Goal: Task Accomplishment & Management: Use online tool/utility

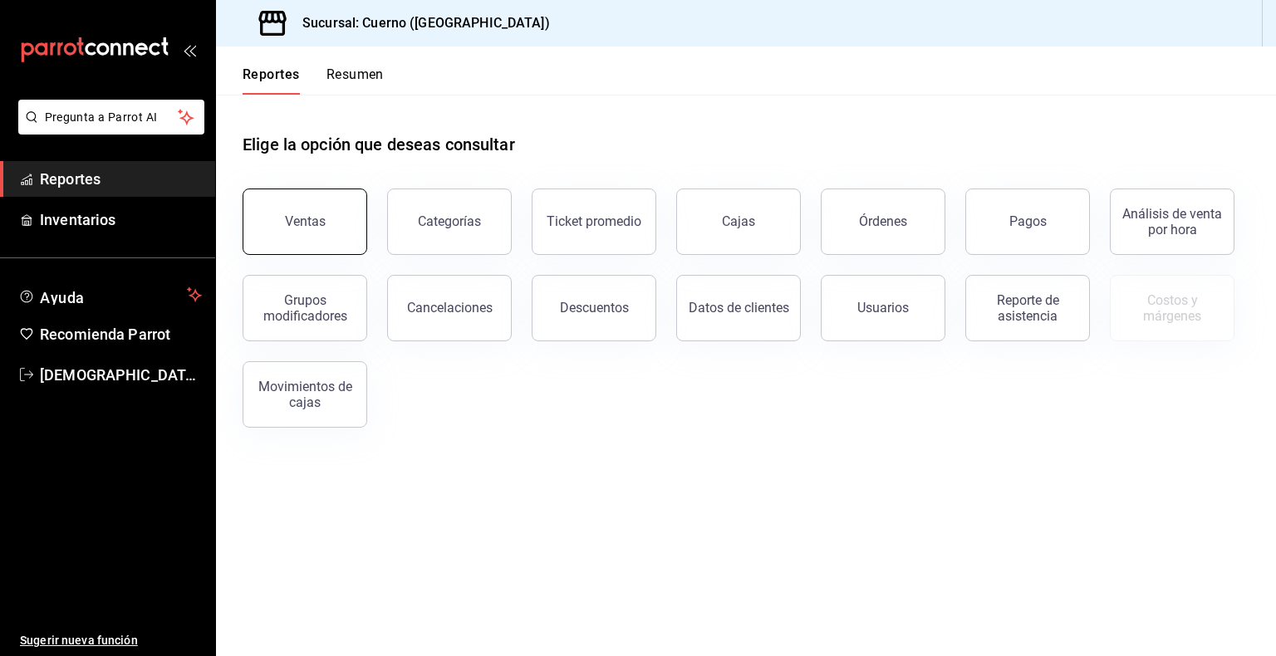
click at [320, 202] on button "Ventas" at bounding box center [304, 222] width 125 height 66
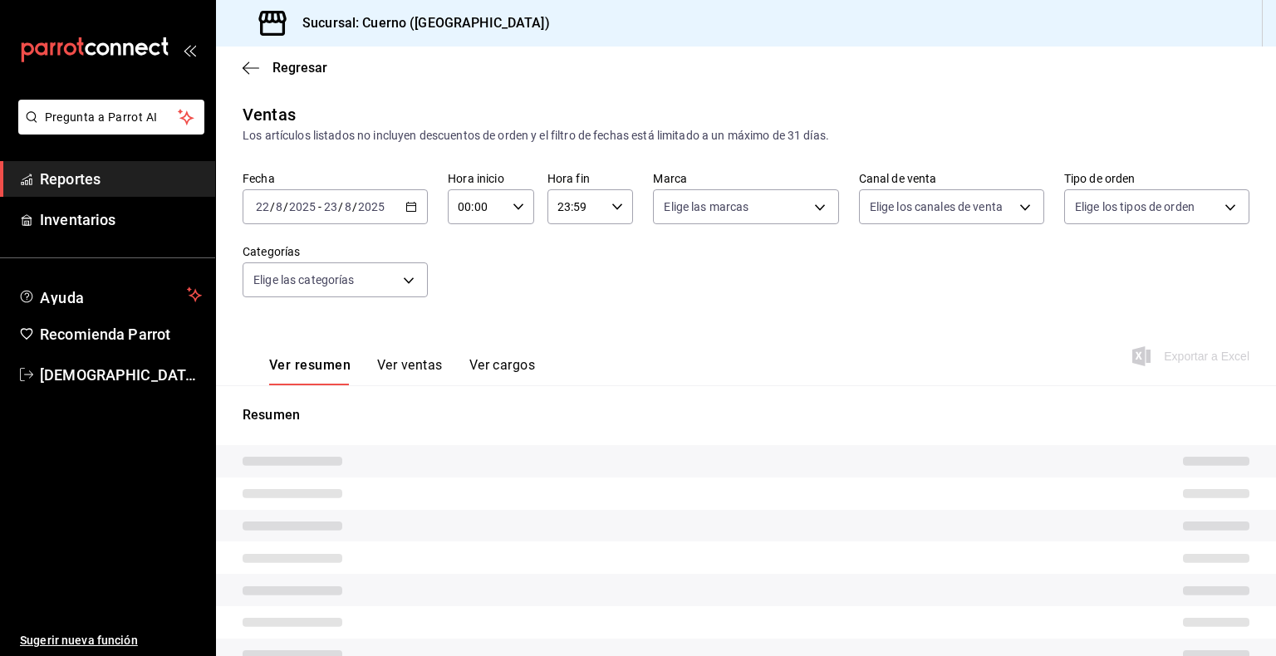
type input "05:00"
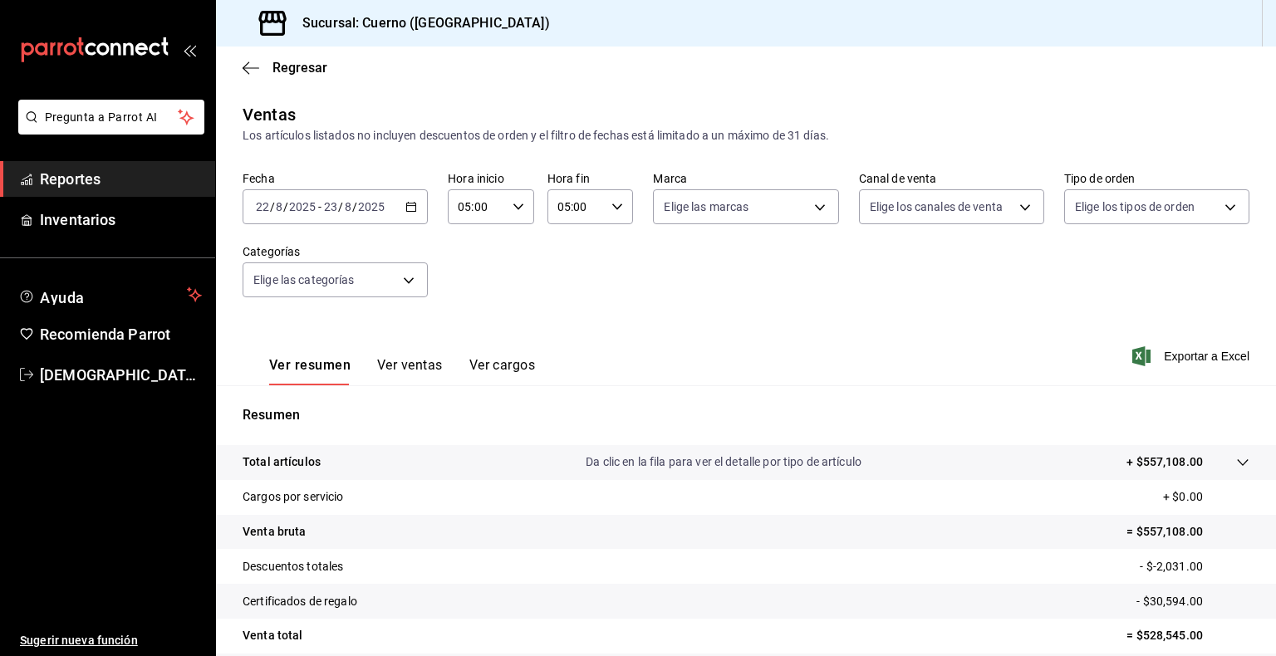
drag, startPoint x: 395, startPoint y: 204, endPoint x: 414, endPoint y: 206, distance: 18.3
click at [414, 206] on div "2025-08-22 22 / 8 / 2025 - 2025-08-23 23 / 8 / 2025" at bounding box center [334, 206] width 185 height 35
click at [414, 205] on icon "button" at bounding box center [411, 207] width 12 height 12
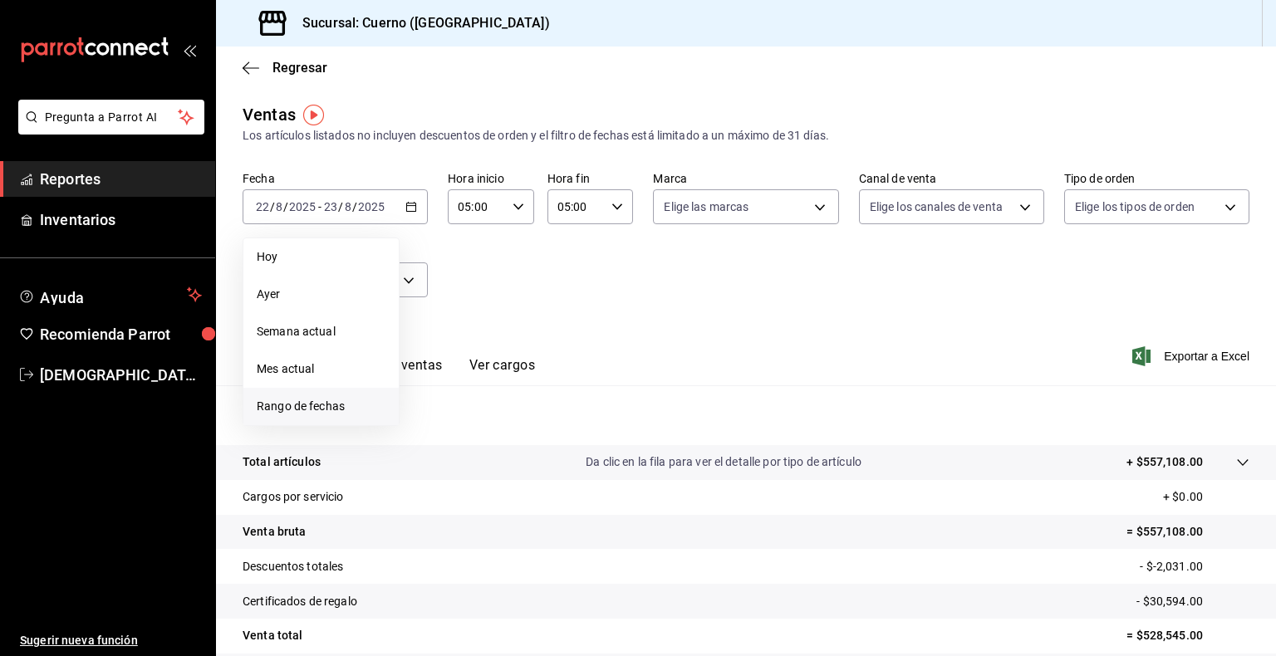
click at [291, 400] on span "Rango de fechas" at bounding box center [321, 406] width 129 height 17
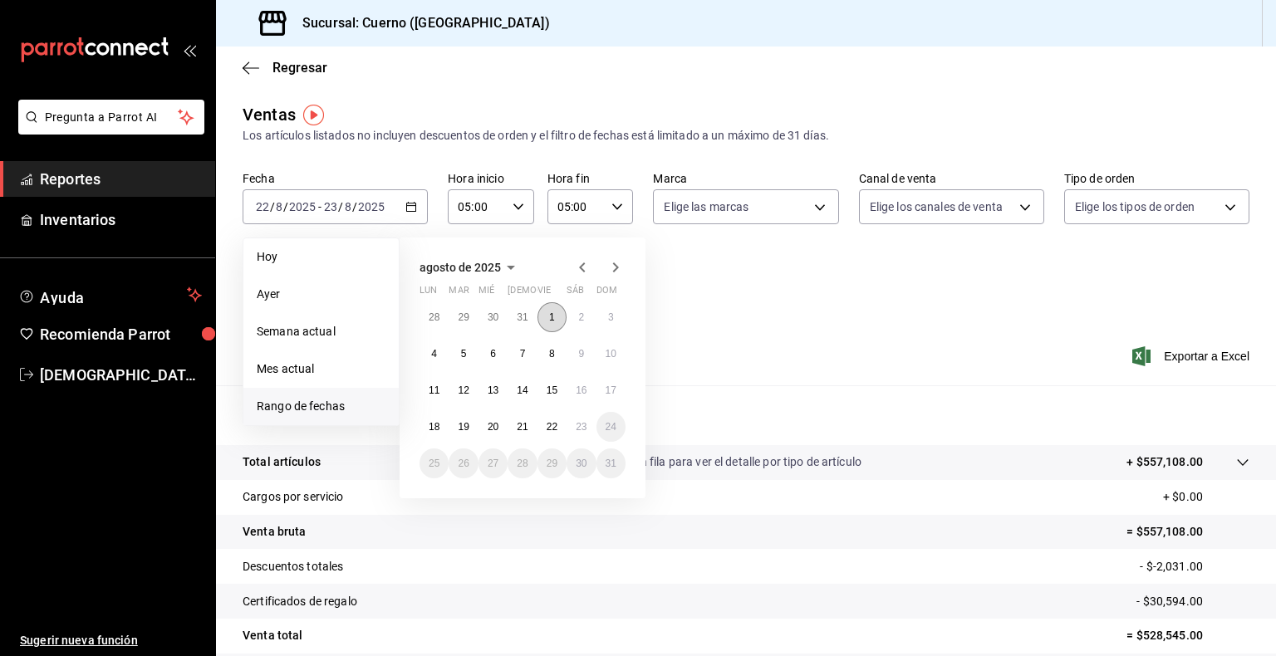
click at [553, 324] on button "1" at bounding box center [551, 317] width 29 height 30
click at [576, 422] on abbr "23" at bounding box center [581, 427] width 11 height 12
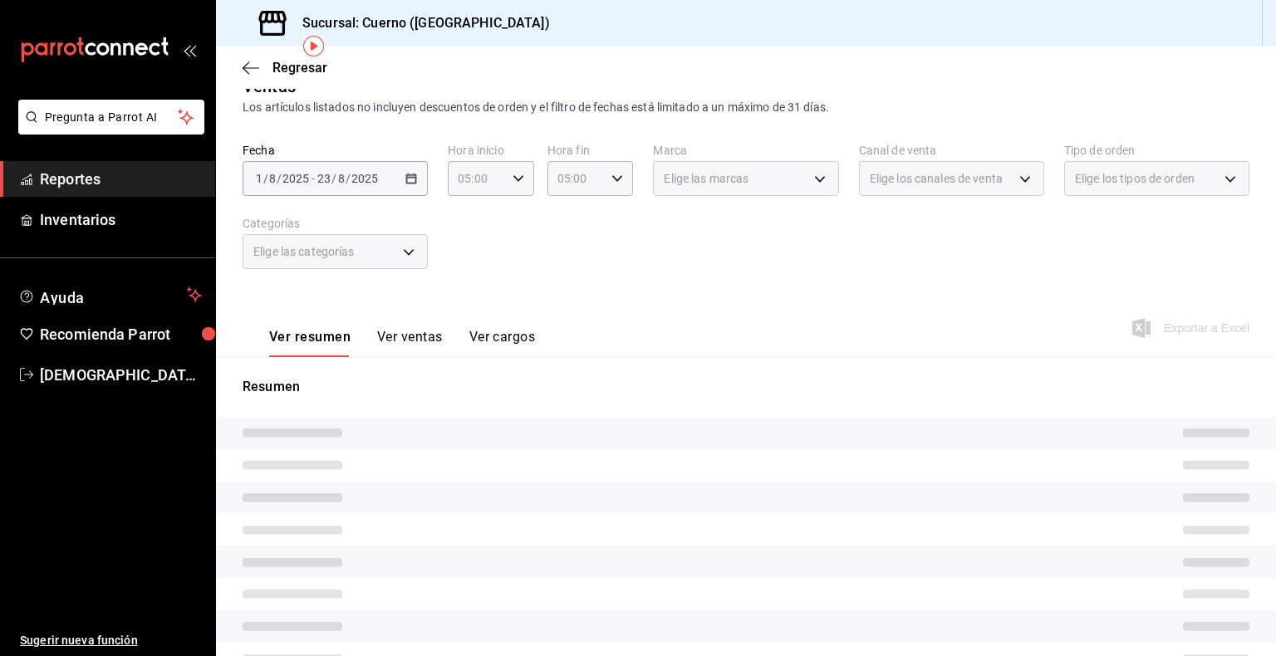
scroll to position [10, 0]
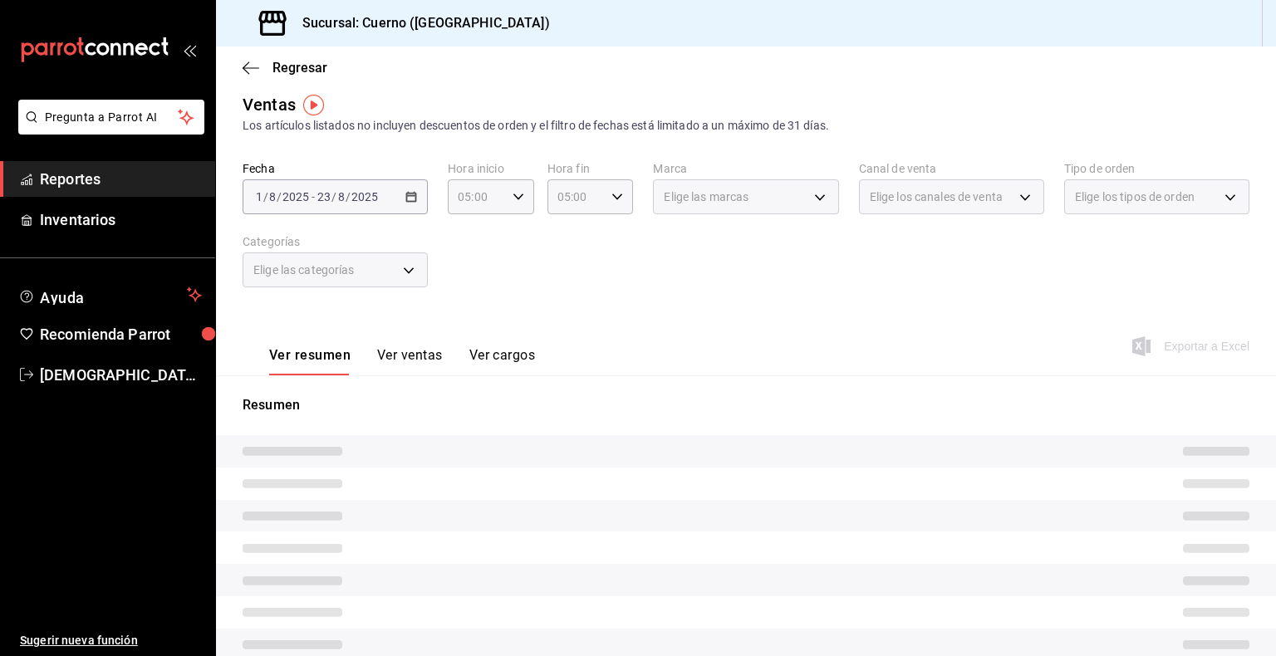
click at [651, 315] on div "Ver resumen Ver ventas Ver cargos Exportar a Excel" at bounding box center [746, 341] width 1060 height 68
click at [524, 242] on div "Fecha 2025-08-01 1 / 8 / 2025 - 2025-08-23 23 / 8 / 2025 Hora inicio 05:00 Hora…" at bounding box center [745, 234] width 1007 height 146
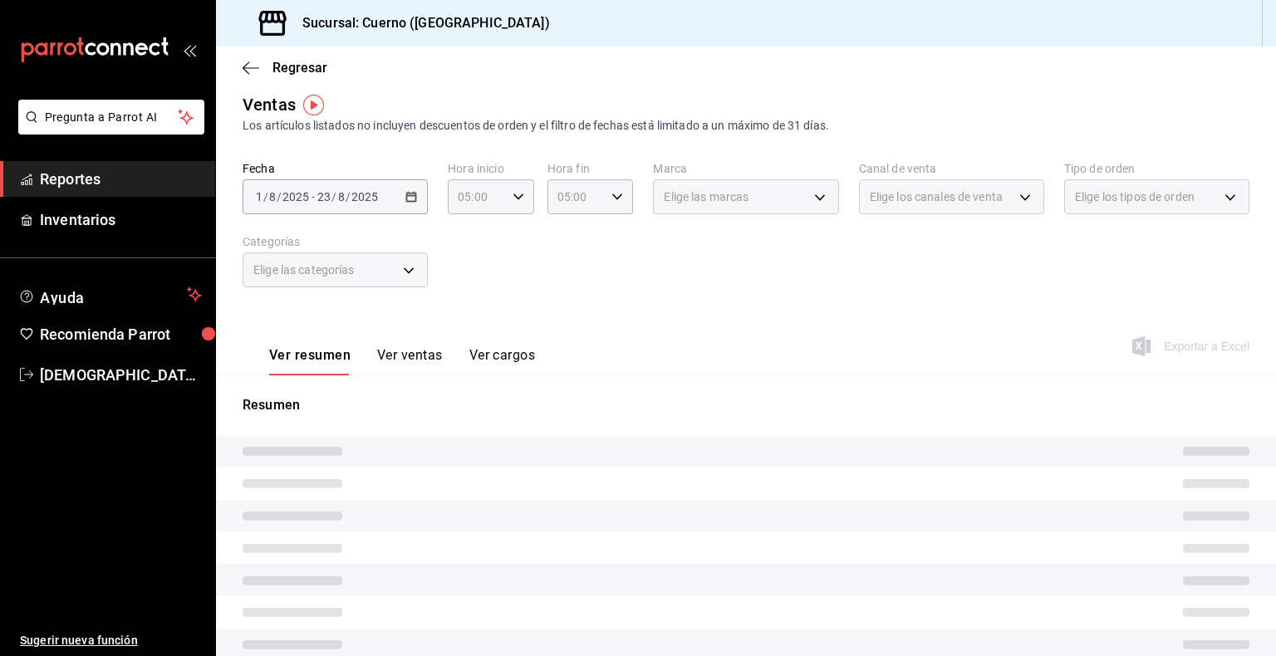
click at [524, 242] on div "Fecha 2025-08-01 1 / 8 / 2025 - 2025-08-23 23 / 8 / 2025 Hora inicio 05:00 Hora…" at bounding box center [745, 234] width 1007 height 146
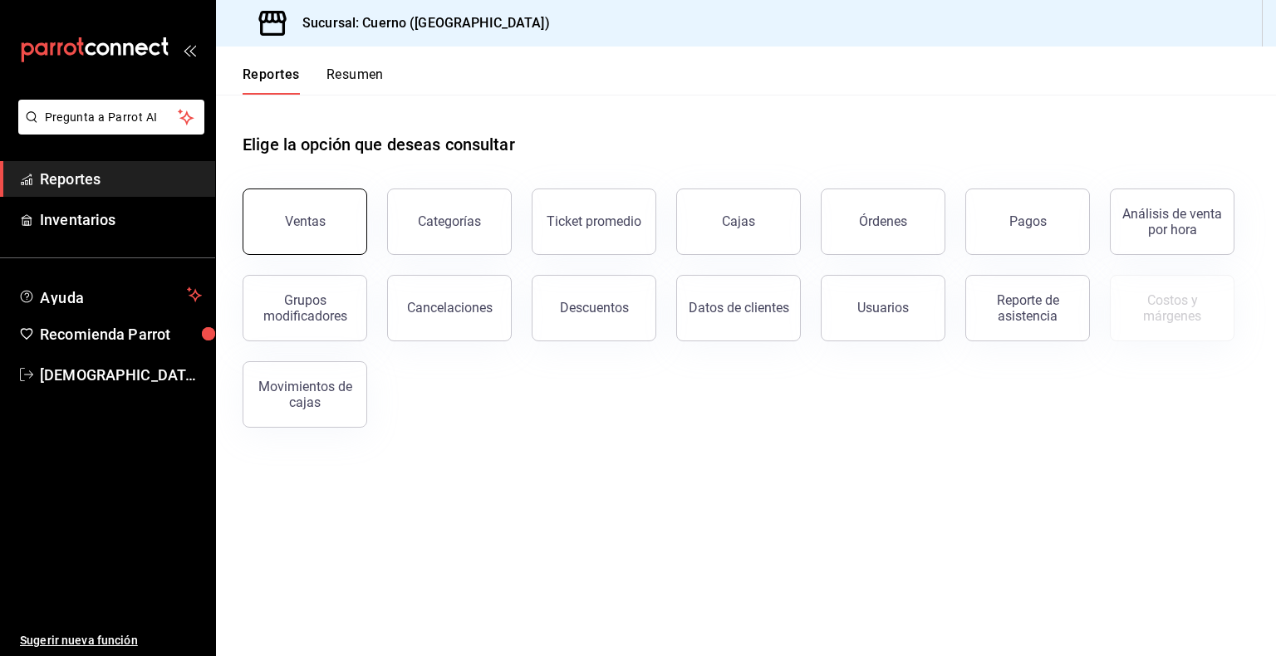
click at [306, 221] on div "Ventas" at bounding box center [305, 221] width 41 height 16
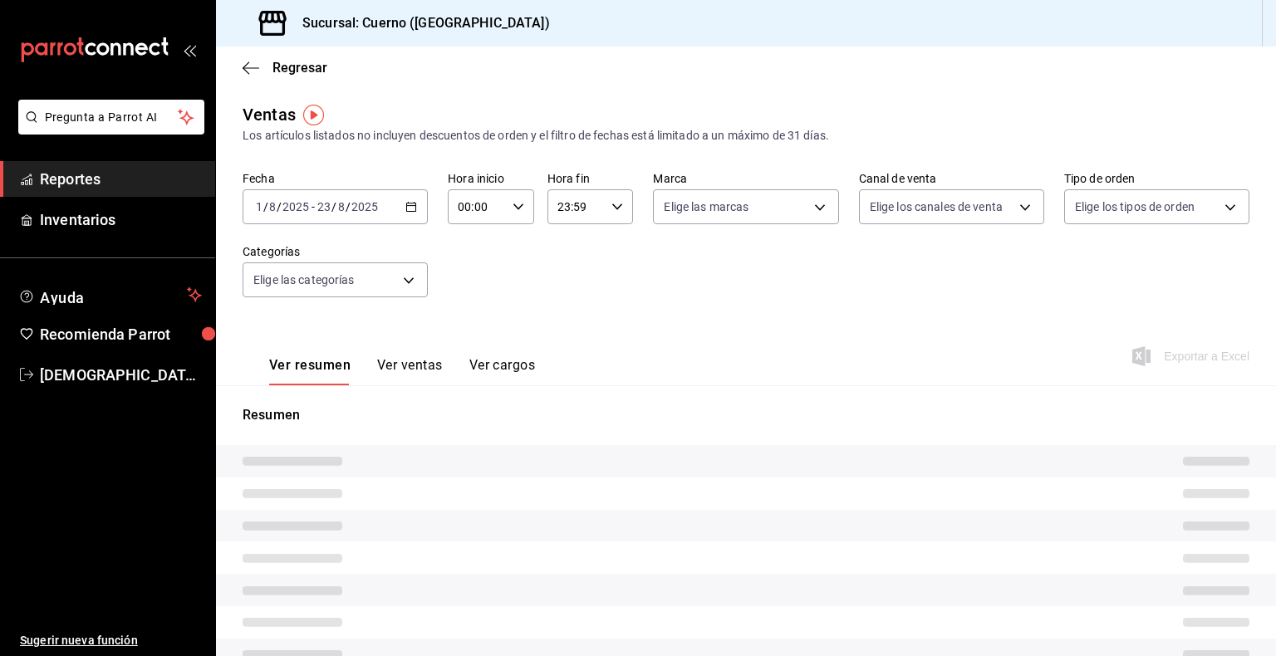
type input "05:00"
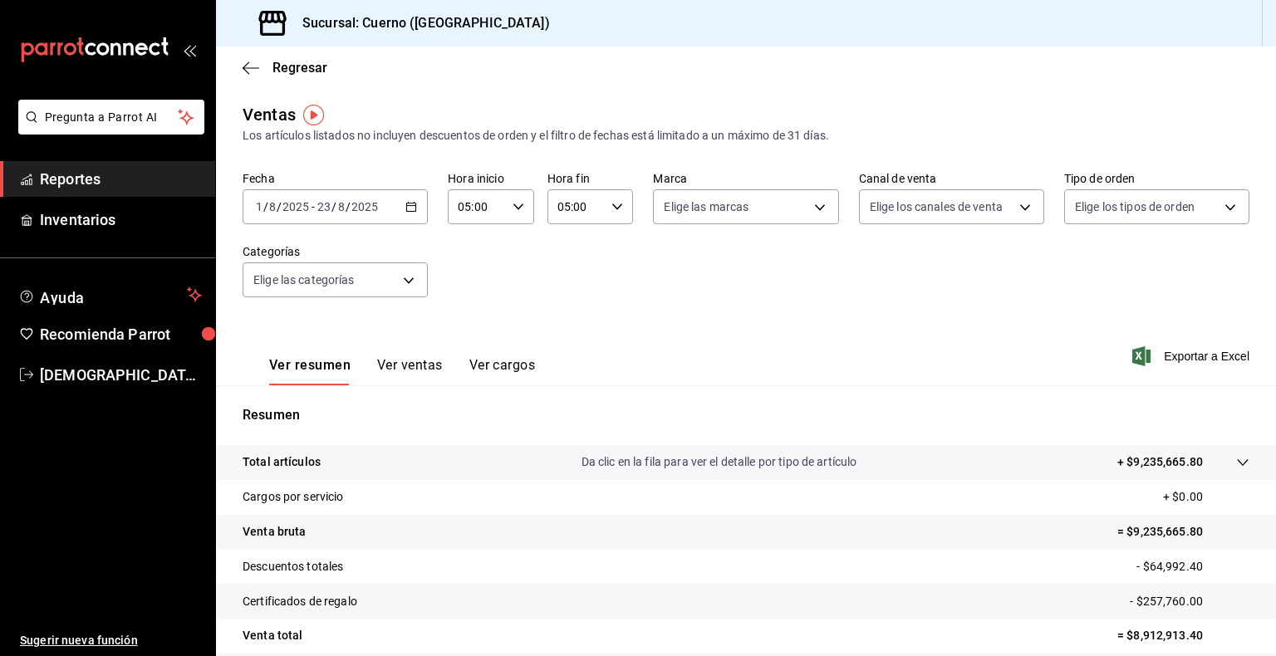
click at [414, 208] on icon "button" at bounding box center [411, 207] width 12 height 12
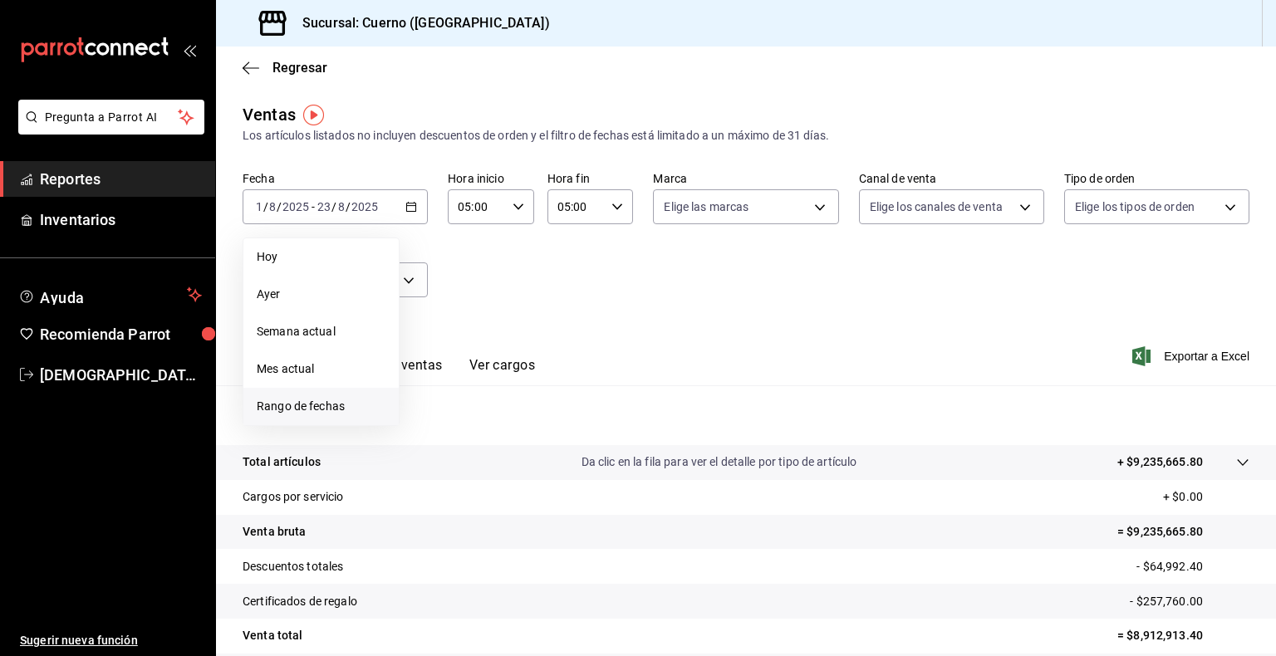
click at [326, 404] on span "Rango de fechas" at bounding box center [321, 406] width 129 height 17
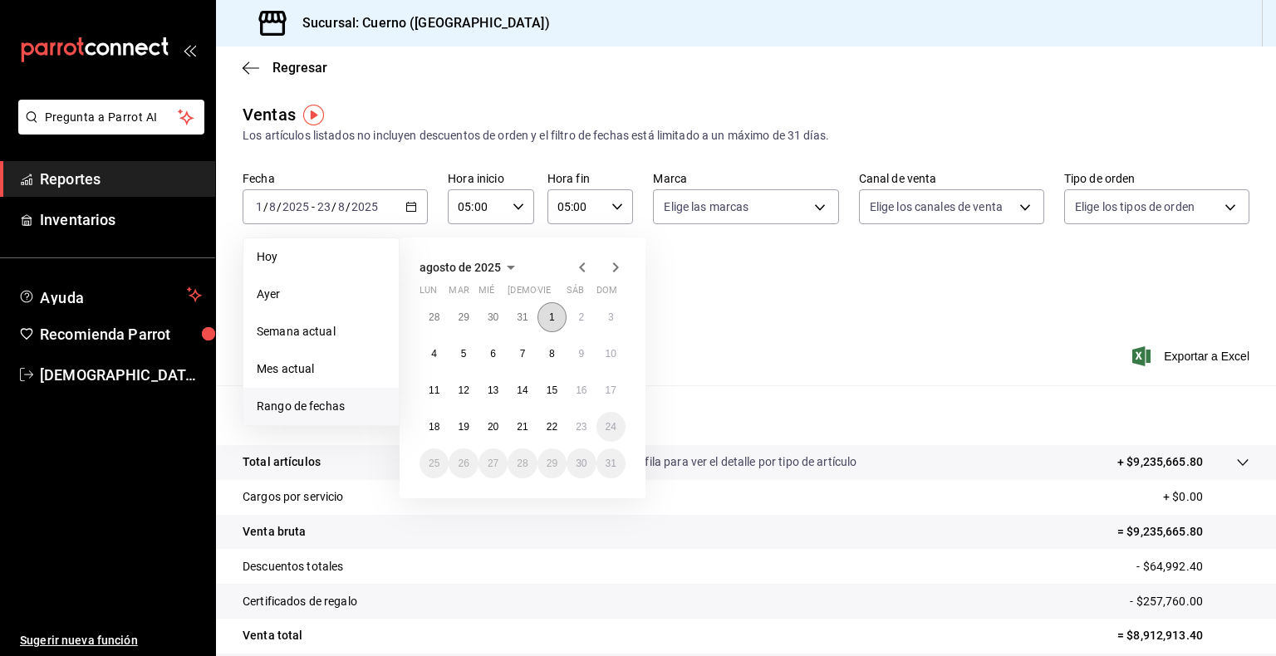
click at [541, 318] on button "1" at bounding box center [551, 317] width 29 height 30
click at [575, 425] on button "23" at bounding box center [580, 427] width 29 height 30
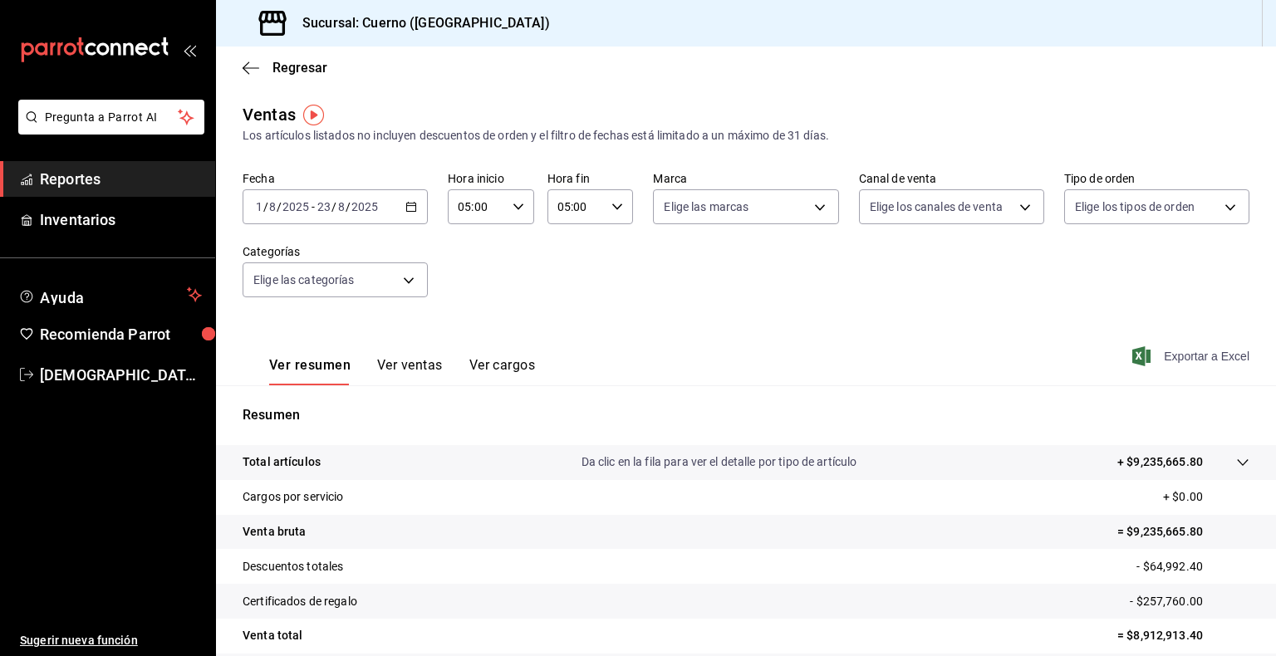
click at [1183, 353] on span "Exportar a Excel" at bounding box center [1192, 356] width 114 height 20
